Goal: Obtain resource: Obtain resource

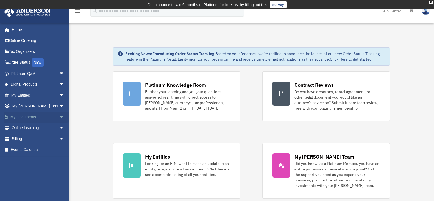
drag, startPoint x: 0, startPoint y: 0, endPoint x: 56, endPoint y: 117, distance: 130.2
click at [59, 117] on span "arrow_drop_down" at bounding box center [64, 116] width 11 height 11
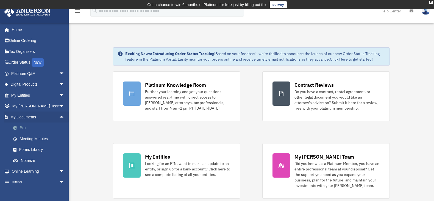
click at [30, 129] on link "Box" at bounding box center [40, 127] width 65 height 11
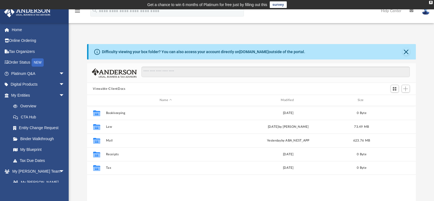
scroll to position [121, 325]
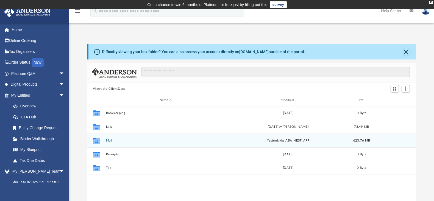
click at [96, 140] on icon "grid" at bounding box center [96, 140] width 7 height 6
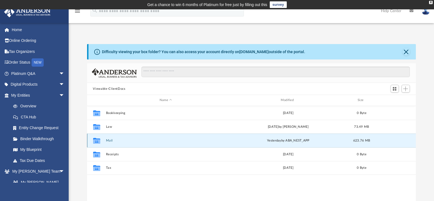
click at [114, 140] on button "Mail" at bounding box center [166, 141] width 120 height 4
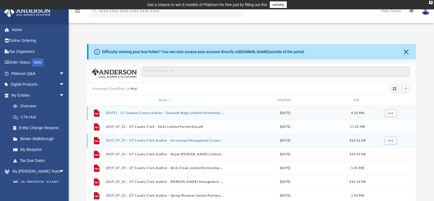
scroll to position [104, 325]
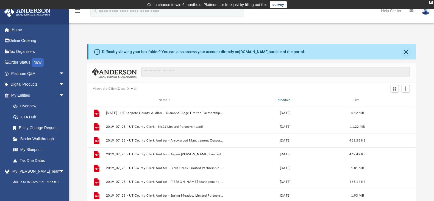
click at [292, 101] on div "Modified" at bounding box center [285, 100] width 118 height 5
click at [287, 100] on div "Modified" at bounding box center [285, 100] width 118 height 5
click at [291, 100] on span "Modified" at bounding box center [292, 100] width 2 height 2
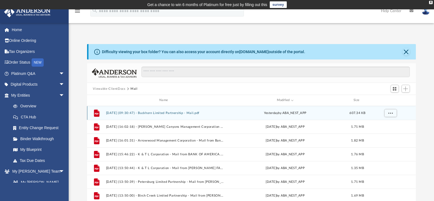
click at [155, 113] on button "[DATE] (09:30:47) - Buckhorn Limited Partnership - Mail.pdf" at bounding box center [165, 113] width 118 height 4
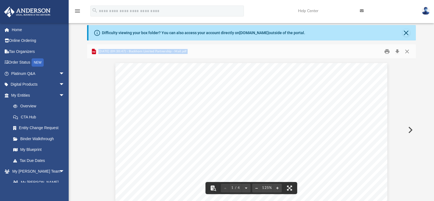
scroll to position [0, 17]
drag, startPoint x: 414, startPoint y: 76, endPoint x: 408, endPoint y: 90, distance: 15.4
click at [408, 90] on div "Viewable-ClientDocs Mail Name Modified Size File [DATE] (09:30:47) - Buckhorn L…" at bounding box center [251, 122] width 329 height 156
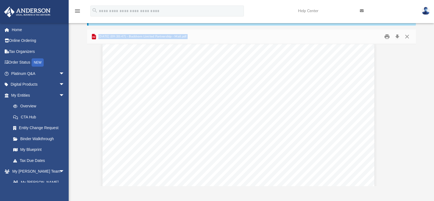
scroll to position [3, 17]
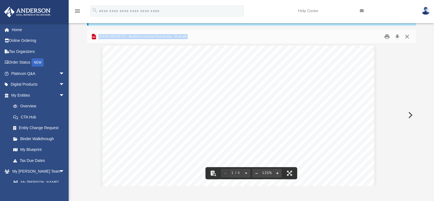
click at [408, 37] on button "Close" at bounding box center [407, 36] width 10 height 9
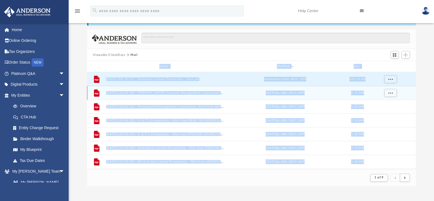
click at [212, 94] on button "[DATE] (16:02:18) - [PERSON_NAME] Canyons Management Corporation - Mail from Ba…" at bounding box center [165, 93] width 118 height 4
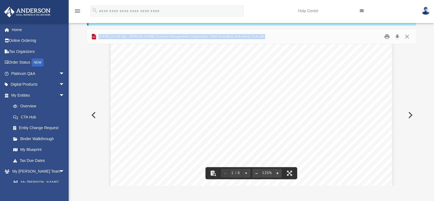
scroll to position [0, 0]
click at [408, 38] on button "Close" at bounding box center [407, 36] width 10 height 9
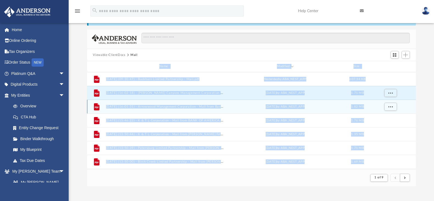
click at [209, 106] on button "[DATE] (16:01:31) - Arrowwood Management Corporation - Mail from Bank of Americ…" at bounding box center [165, 107] width 118 height 4
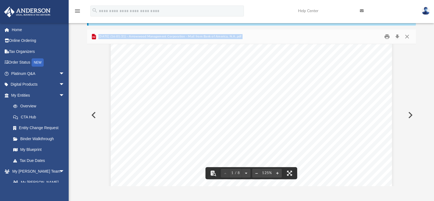
scroll to position [165, 0]
click at [406, 37] on button "Close" at bounding box center [407, 36] width 10 height 9
